Goal: Find specific page/section: Find specific page/section

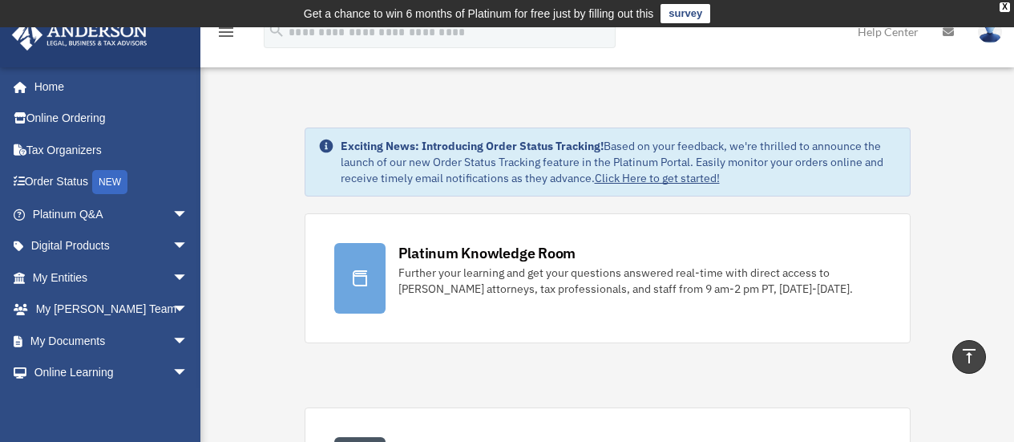
scroll to position [802, 0]
click at [50, 87] on link "Home" at bounding box center [111, 87] width 201 height 32
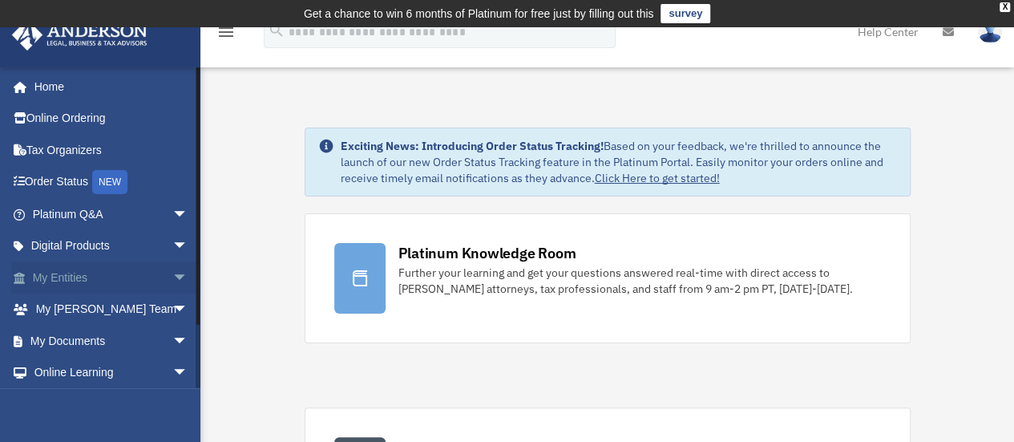
click at [103, 275] on link "My Entities arrow_drop_down" at bounding box center [111, 277] width 201 height 32
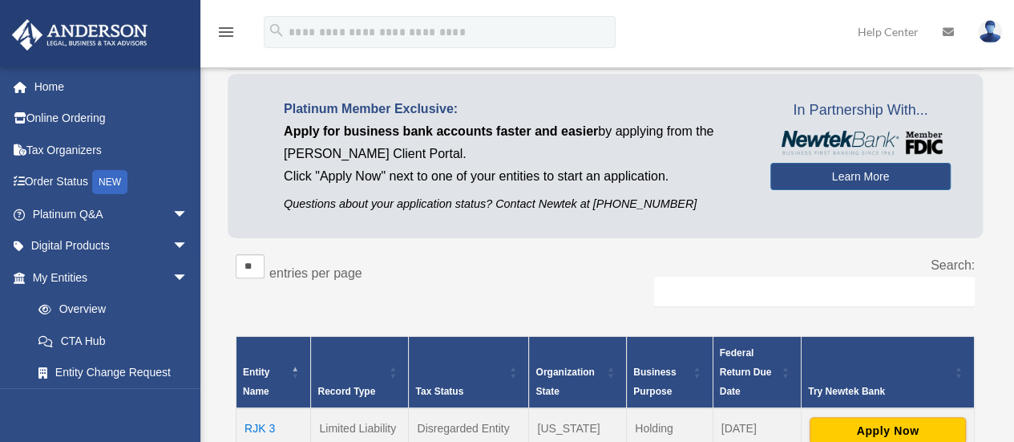
scroll to position [241, 0]
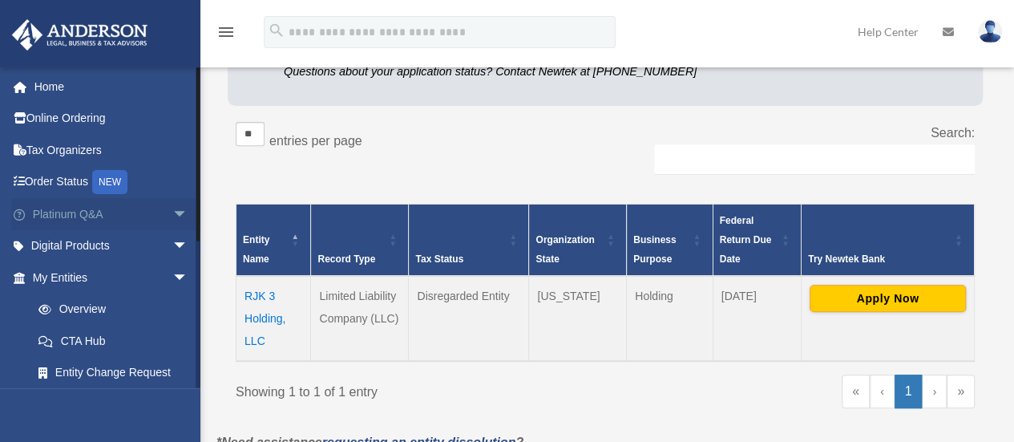
click at [172, 211] on span "arrow_drop_down" at bounding box center [188, 214] width 32 height 33
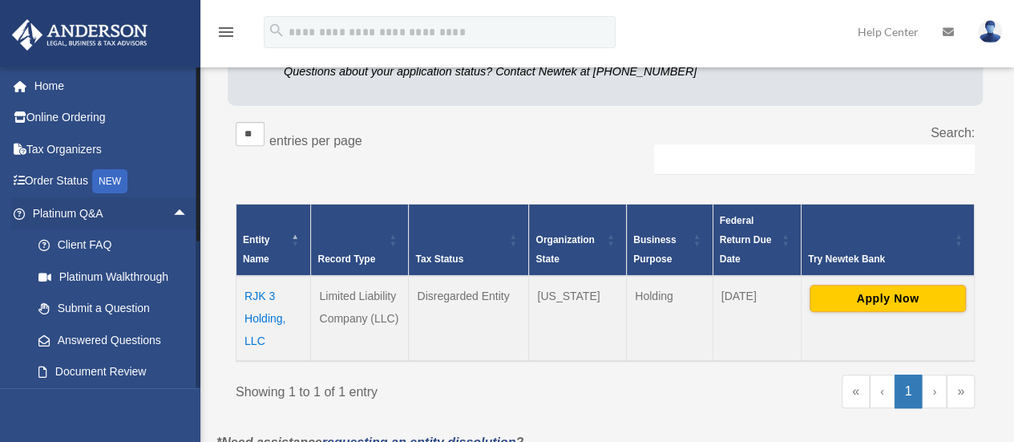
scroll to position [0, 0]
click at [172, 212] on span "arrow_drop_up" at bounding box center [188, 214] width 32 height 33
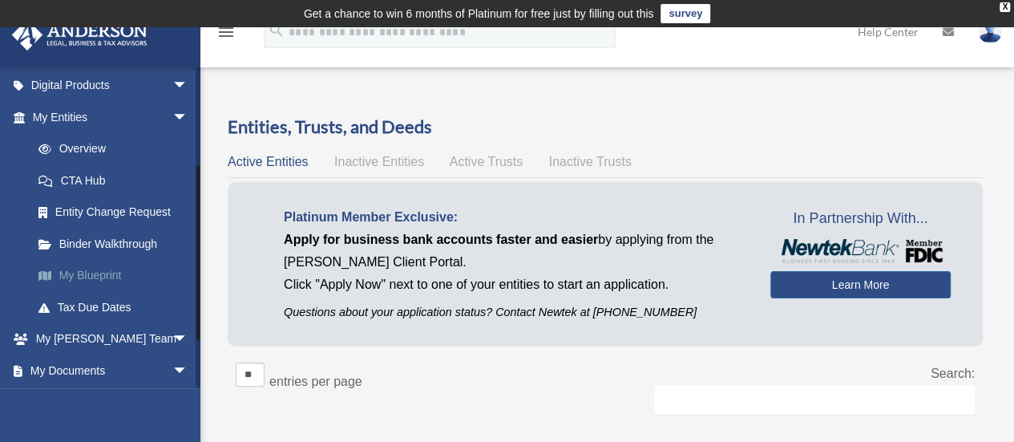
scroll to position [241, 0]
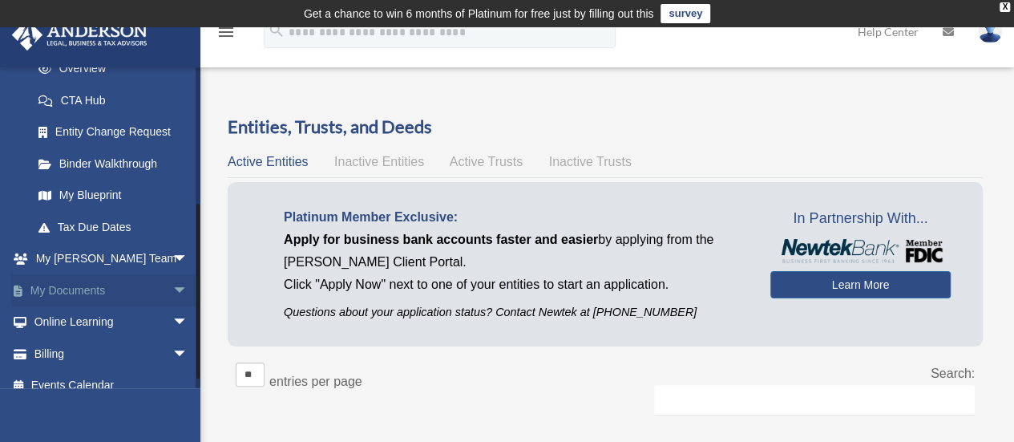
click at [172, 287] on span "arrow_drop_down" at bounding box center [188, 290] width 32 height 33
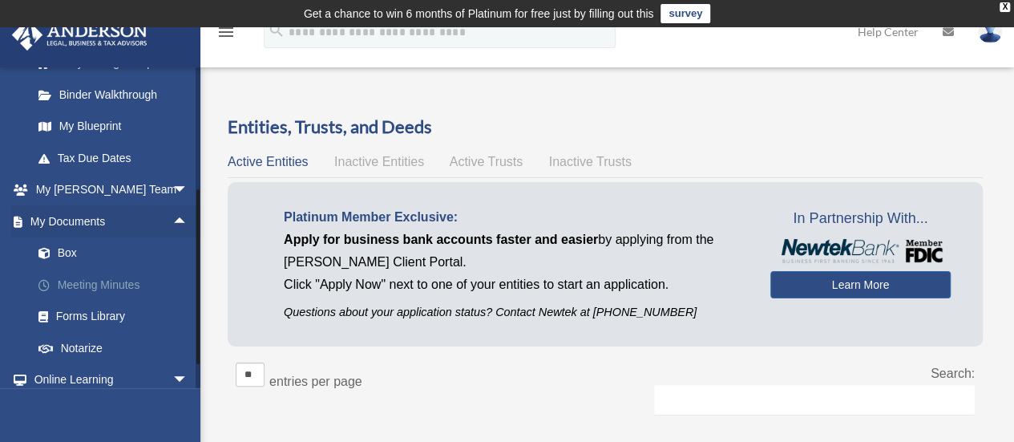
scroll to position [321, 0]
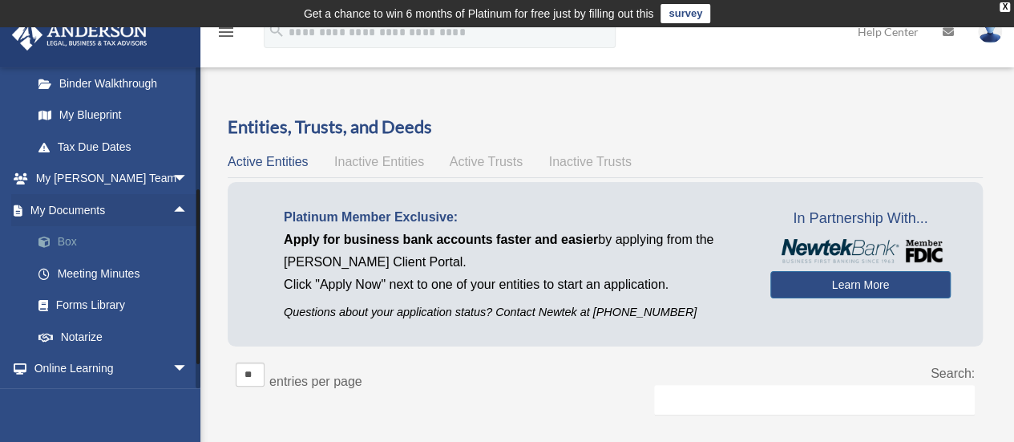
click at [65, 237] on link "Box" at bounding box center [117, 242] width 190 height 32
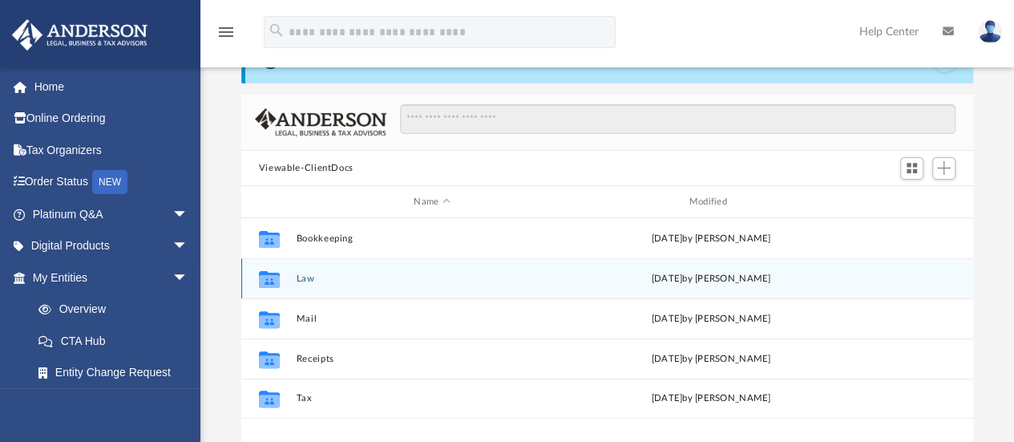
scroll to position [160, 0]
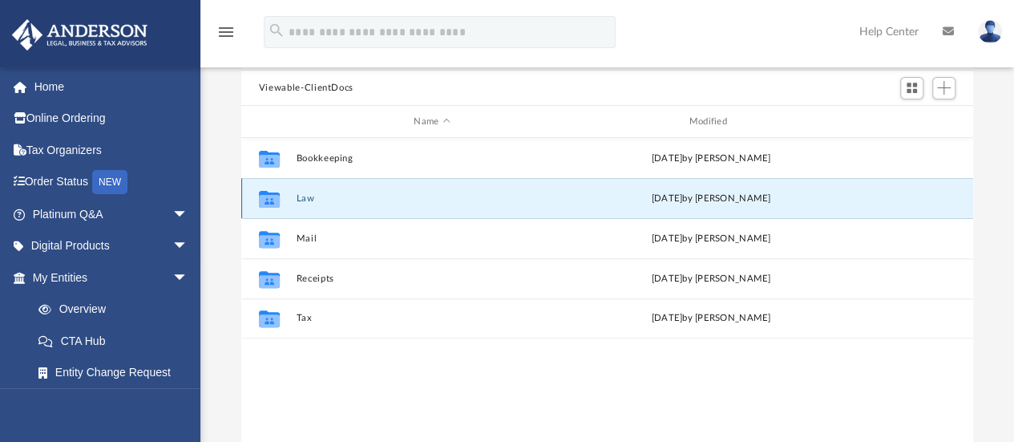
click at [311, 196] on button "Law" at bounding box center [432, 198] width 272 height 10
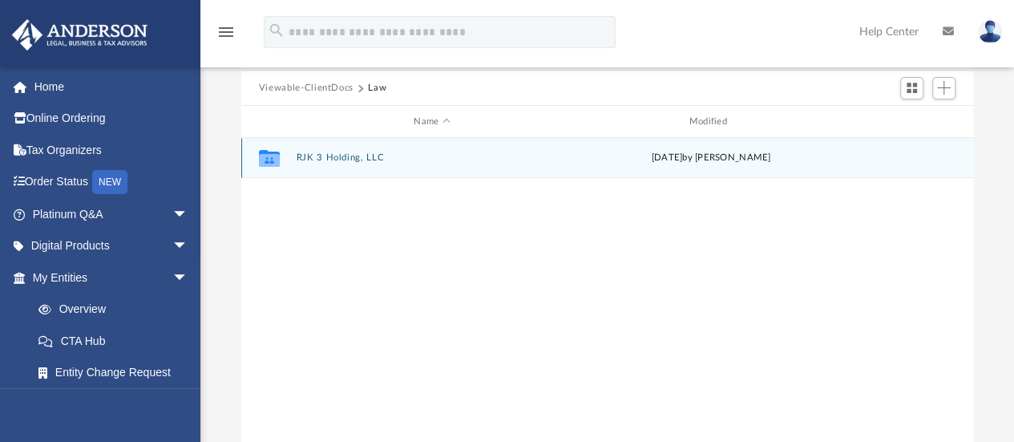
click at [333, 156] on button "RJK 3 Holding, LLC" at bounding box center [432, 158] width 272 height 10
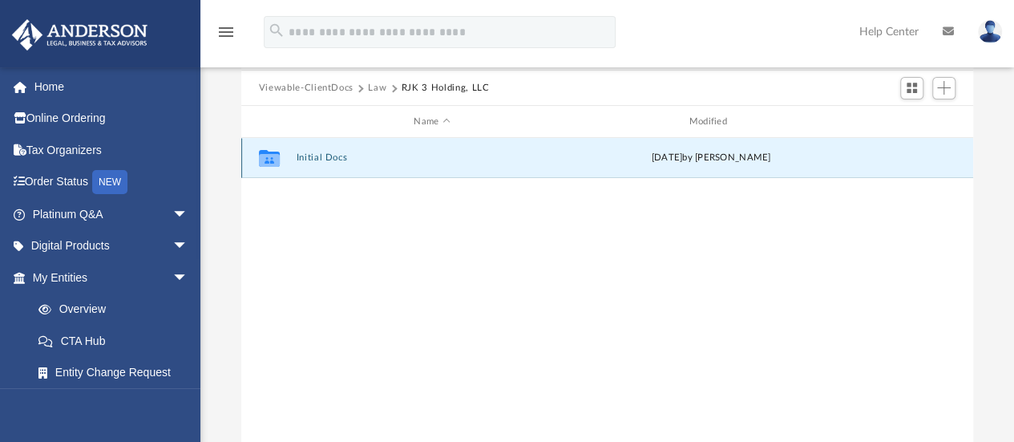
click at [324, 157] on button "Initial Docs" at bounding box center [432, 158] width 272 height 10
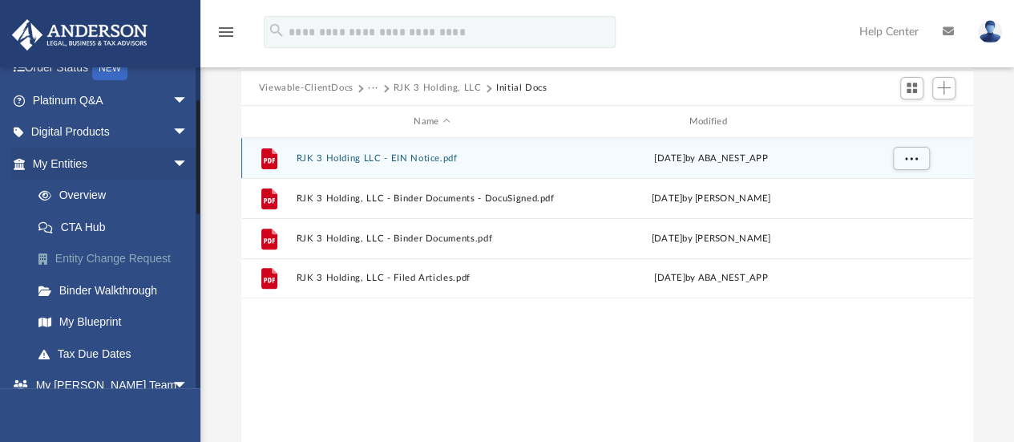
scroll to position [92, 0]
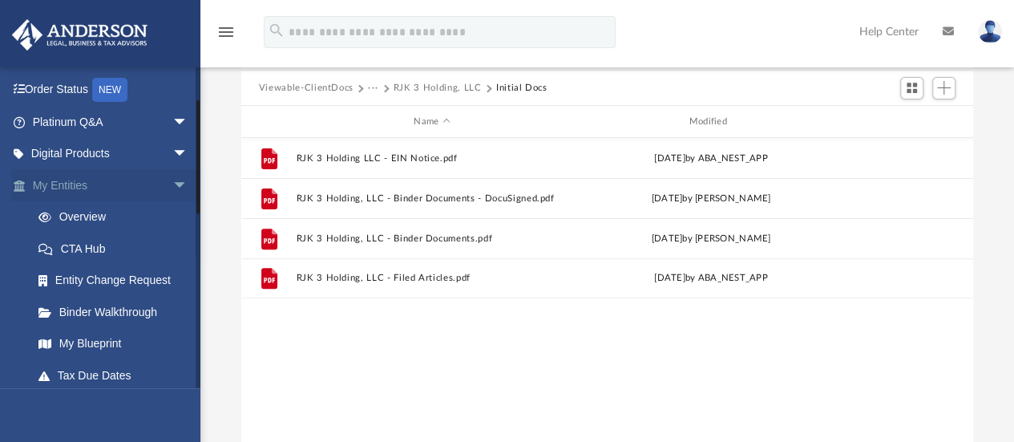
click at [172, 179] on span "arrow_drop_down" at bounding box center [188, 185] width 32 height 33
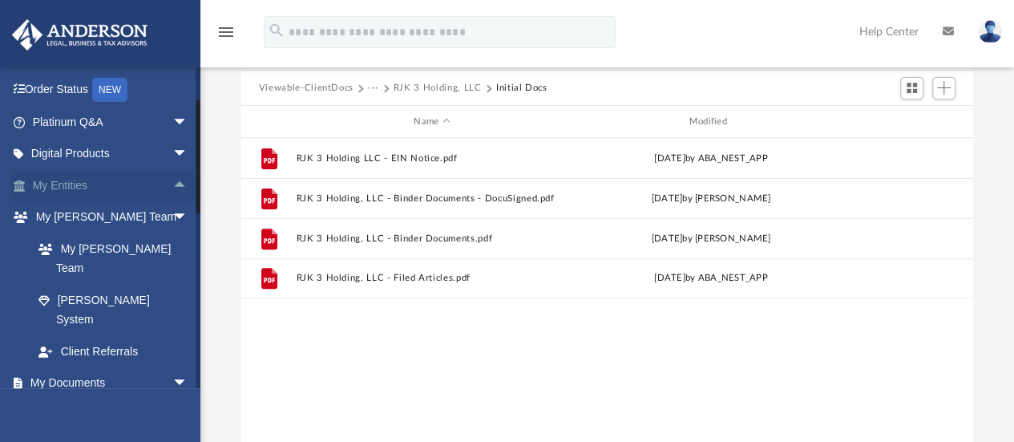
click at [172, 179] on span "arrow_drop_up" at bounding box center [188, 185] width 32 height 33
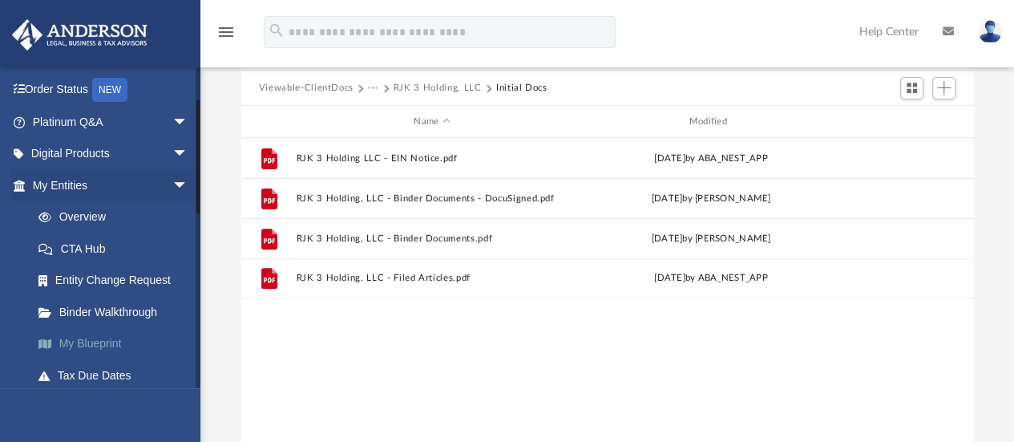
click at [103, 340] on link "My Blueprint" at bounding box center [117, 344] width 190 height 32
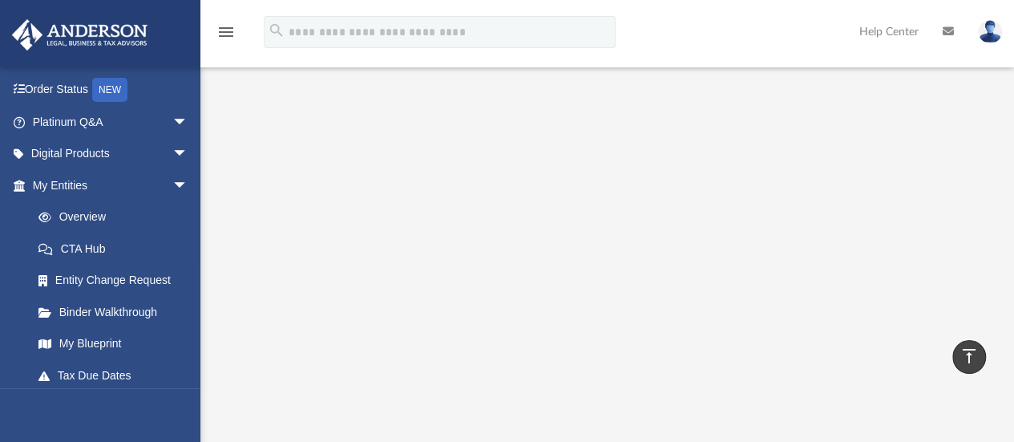
scroll to position [274, 0]
